Goal: Task Accomplishment & Management: Use online tool/utility

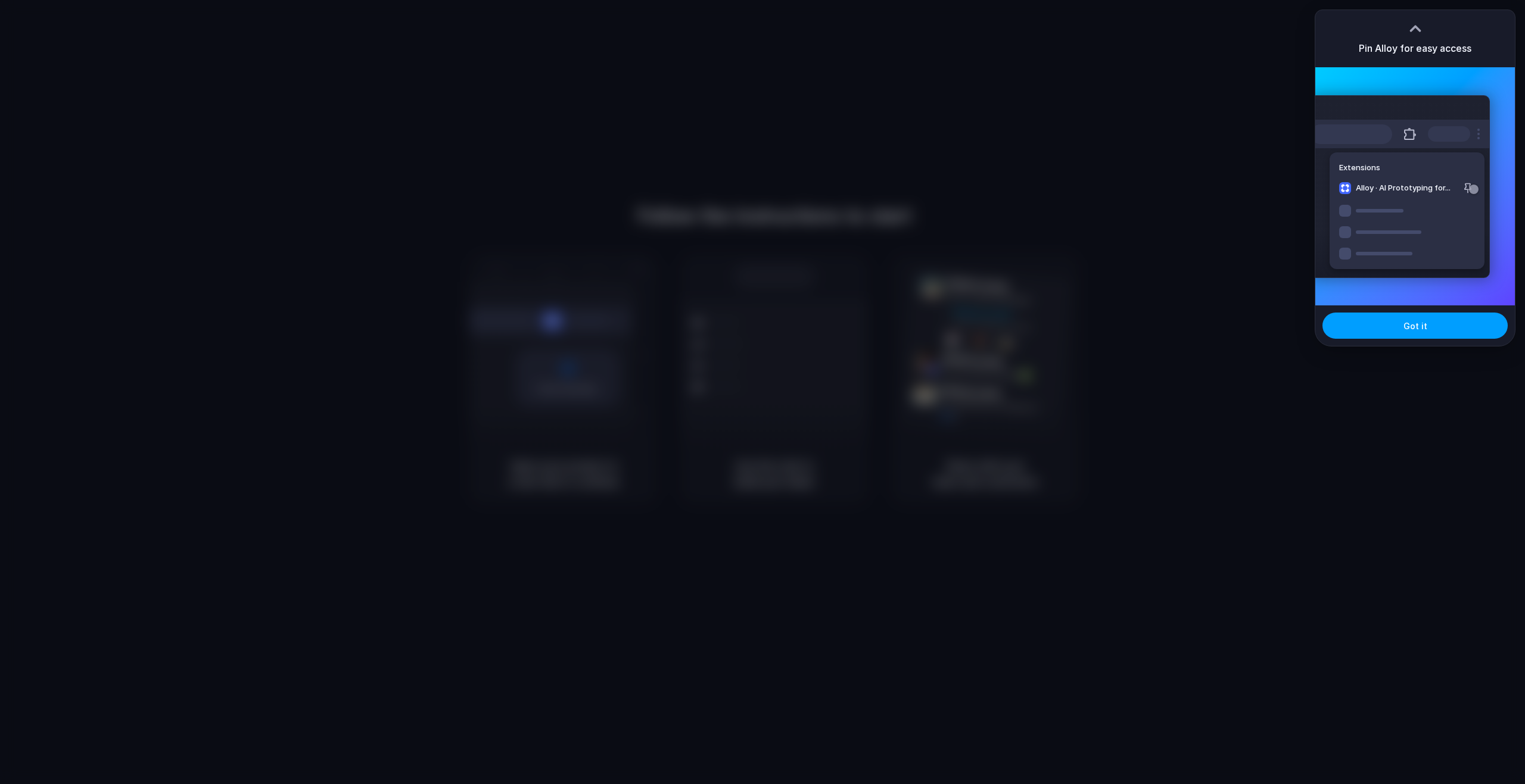
click at [1429, 334] on button "Got it" at bounding box center [1415, 326] width 185 height 27
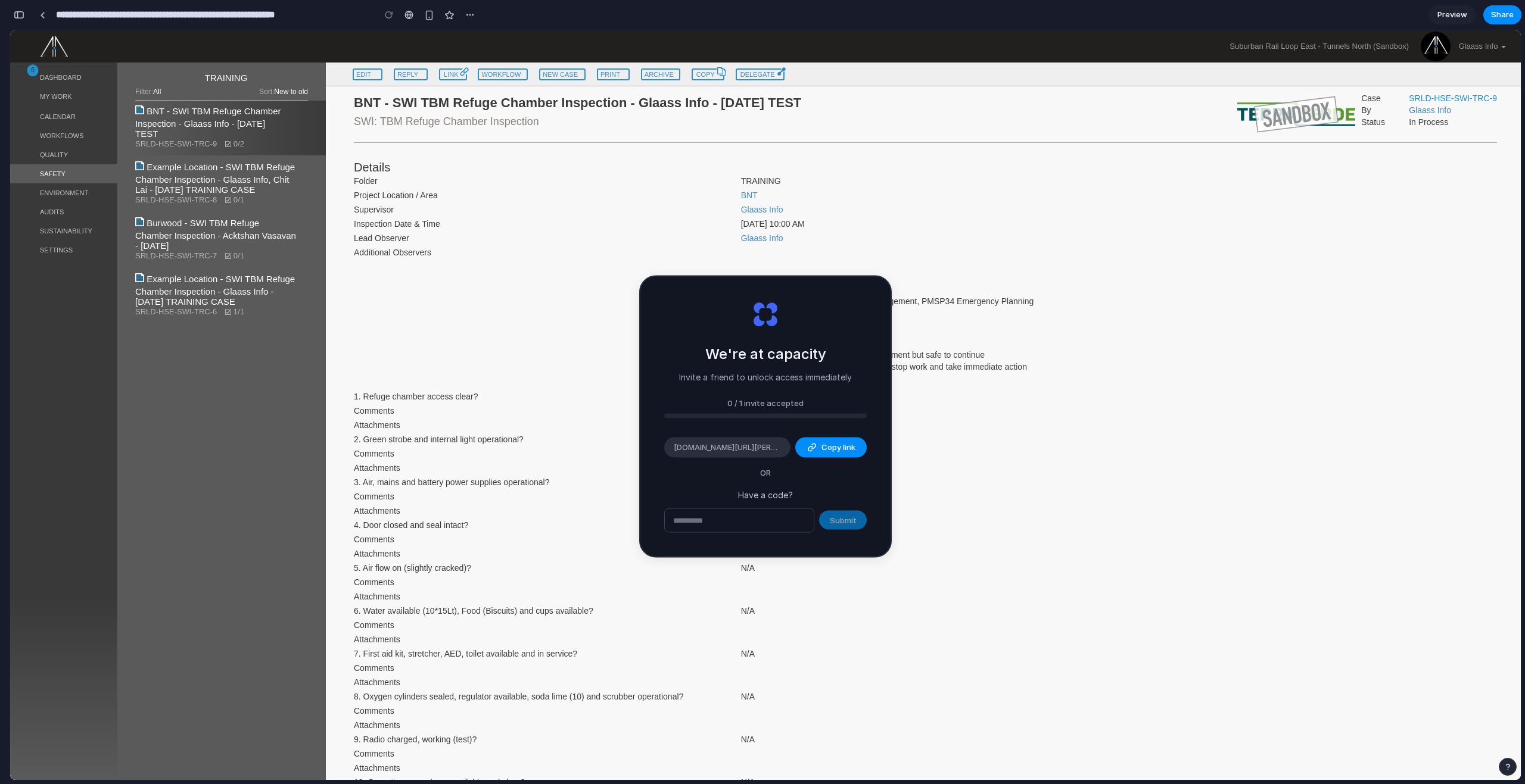
click at [797, 497] on p "Have a code?" at bounding box center [765, 495] width 202 height 13
click at [858, 407] on div "0 / 1 invite accepted" at bounding box center [765, 403] width 202 height 12
click at [834, 447] on span "Copy link" at bounding box center [838, 447] width 34 height 12
click at [1083, 385] on div "Legend C = Compliant NI = Not Compliant - Needs improvement but safe to continu…" at bounding box center [1119, 351] width 756 height 74
click at [974, 467] on div at bounding box center [1119, 468] width 774 height 10
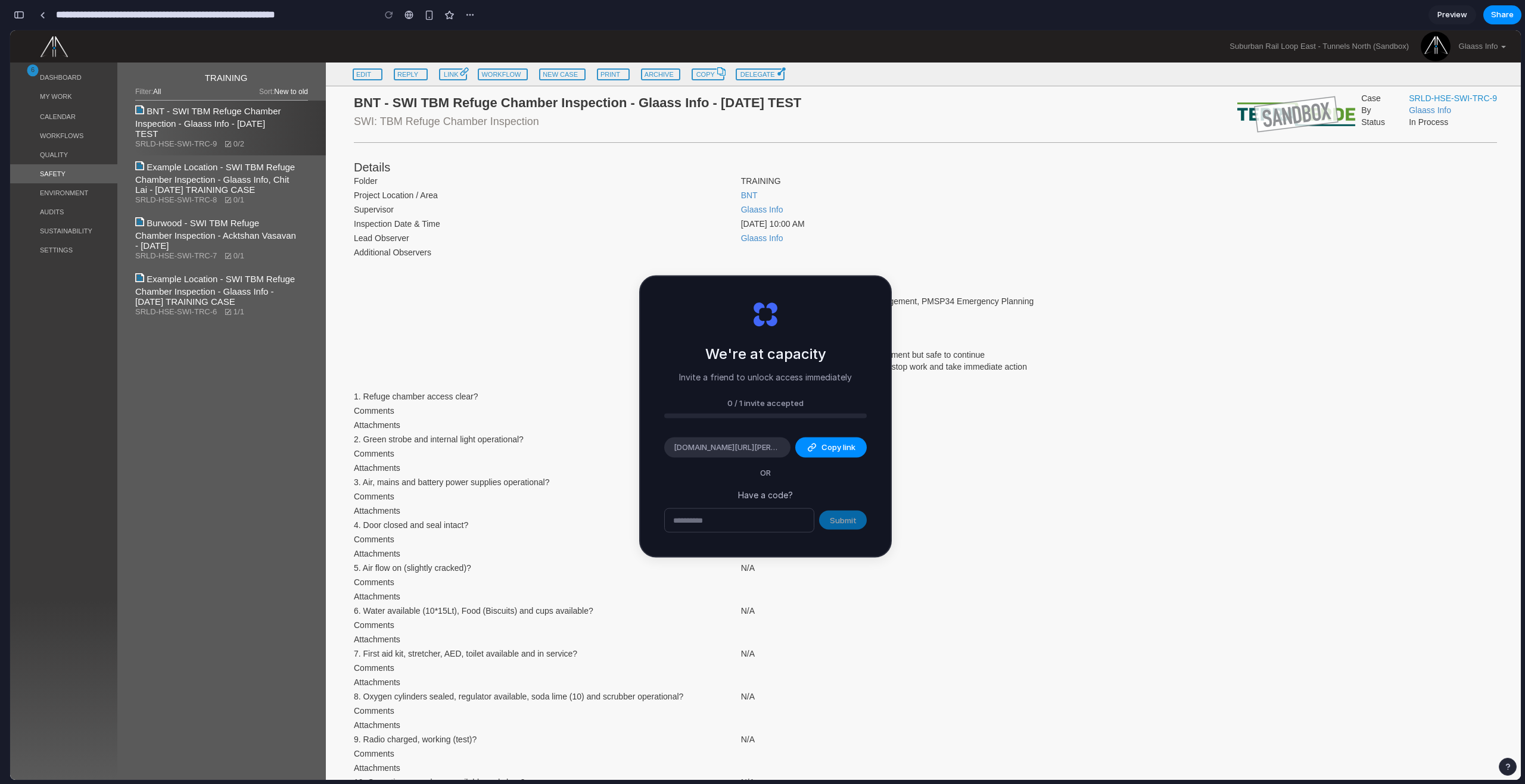
click at [512, 292] on div "References FSC Audit Criteria Guidelines H18 PMSP22J Confined Spaces Risk Manag…" at bounding box center [925, 288] width 1161 height 52
click at [725, 516] on input "text" at bounding box center [739, 521] width 149 height 24
type input "*****"
